Goal: Information Seeking & Learning: Learn about a topic

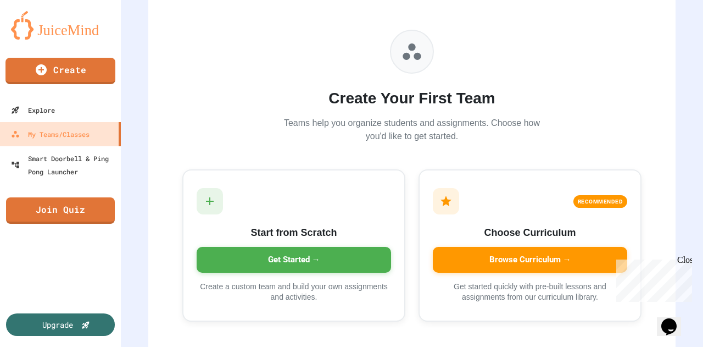
scroll to position [109, 0]
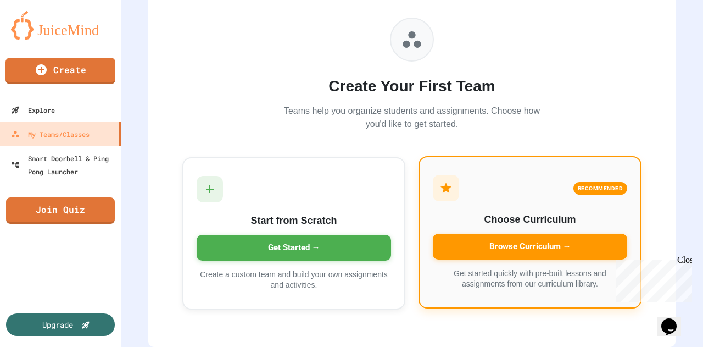
click at [488, 236] on div "Browse Curriculum →" at bounding box center [530, 246] width 194 height 26
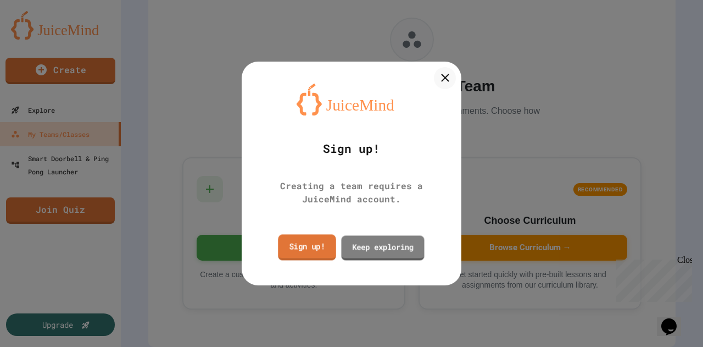
click at [311, 249] on link "Sign up!" at bounding box center [307, 247] width 58 height 26
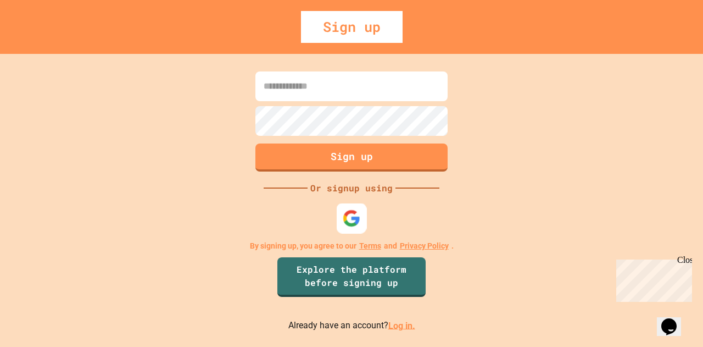
click at [360, 223] on img at bounding box center [352, 218] width 18 height 18
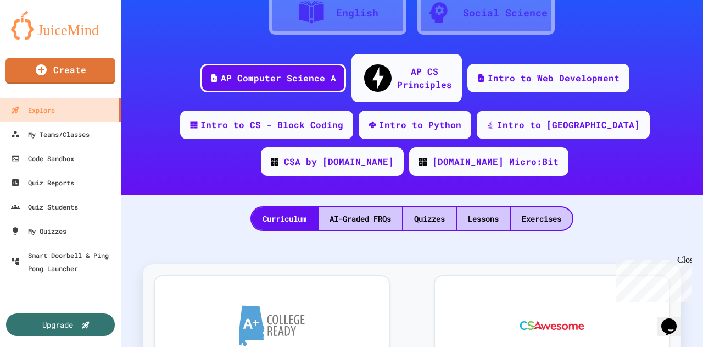
scroll to position [109, 0]
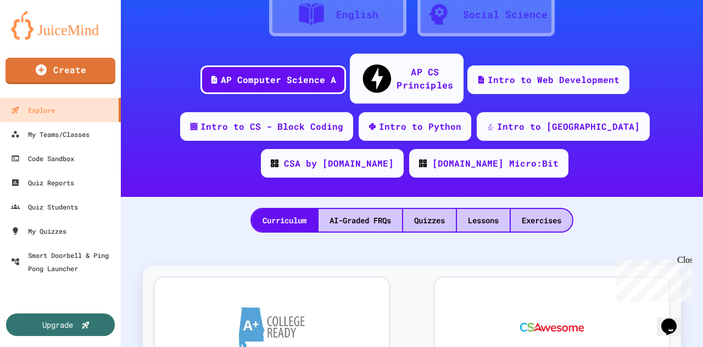
click at [430, 70] on div "AP CS Principles" at bounding box center [424, 78] width 57 height 27
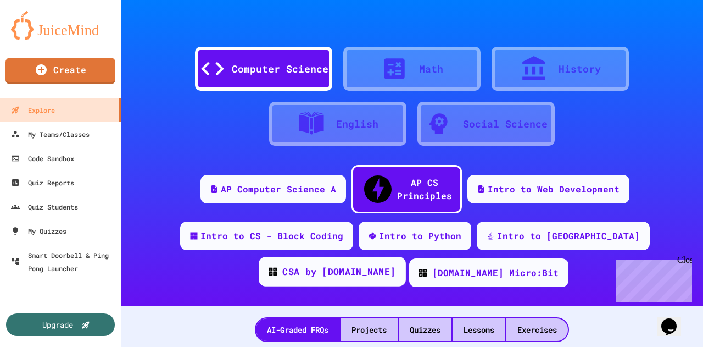
click at [395, 265] on div "CSA by [DOMAIN_NAME]" at bounding box center [338, 272] width 113 height 14
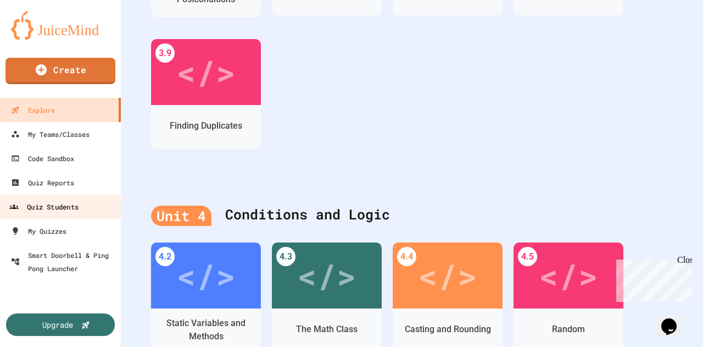
scroll to position [1061, 0]
